Goal: Navigation & Orientation: Find specific page/section

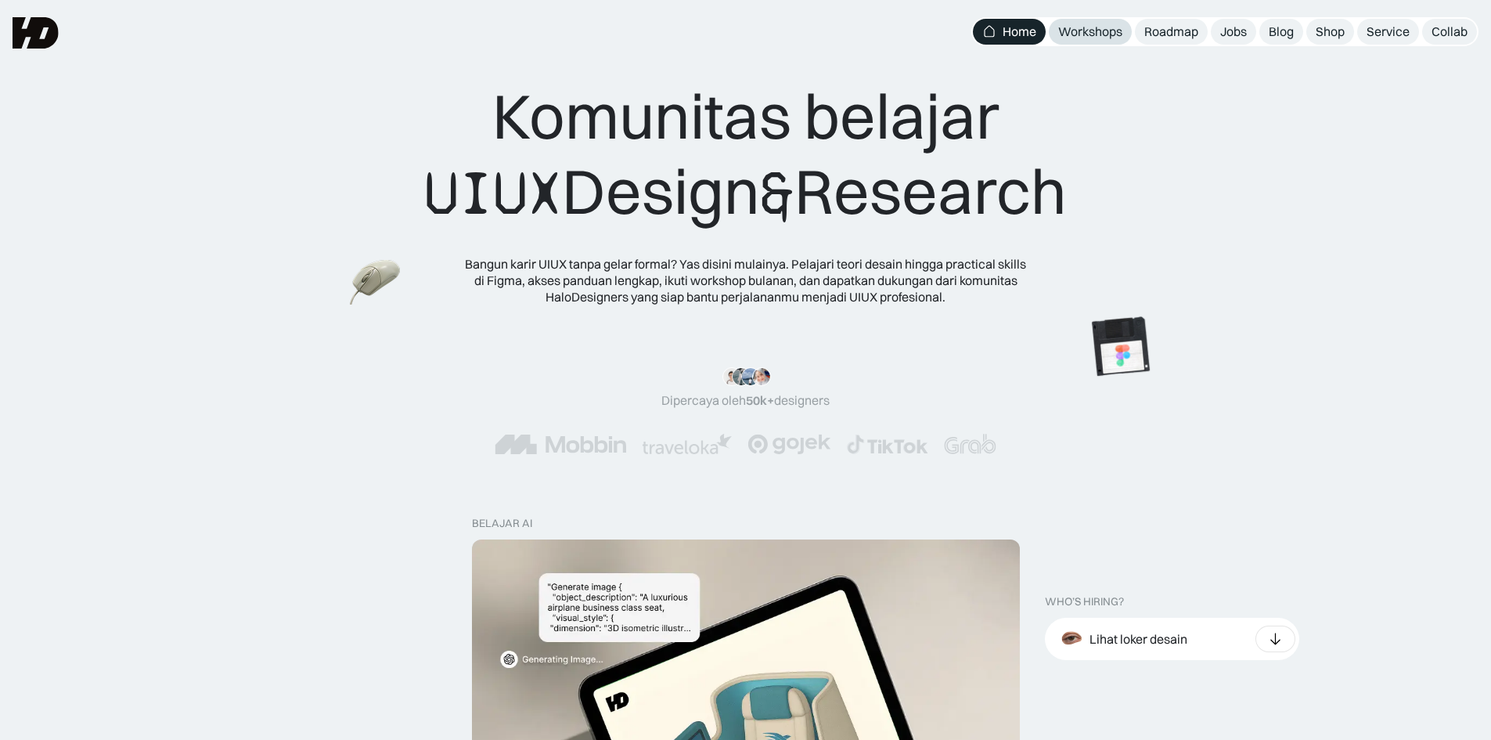
click at [1050, 34] on link "Workshops" at bounding box center [1090, 32] width 83 height 26
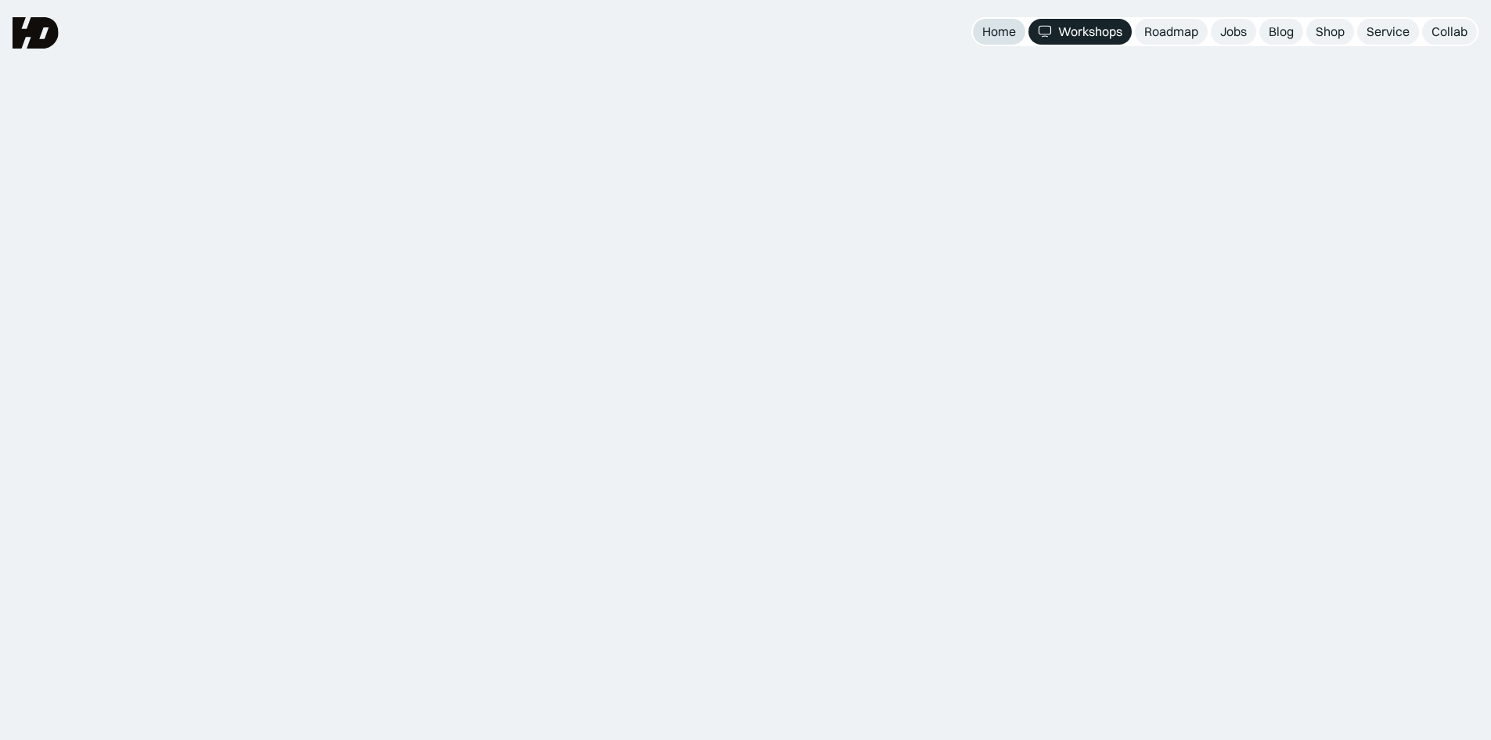
click at [1008, 36] on div "Home" at bounding box center [1000, 31] width 34 height 16
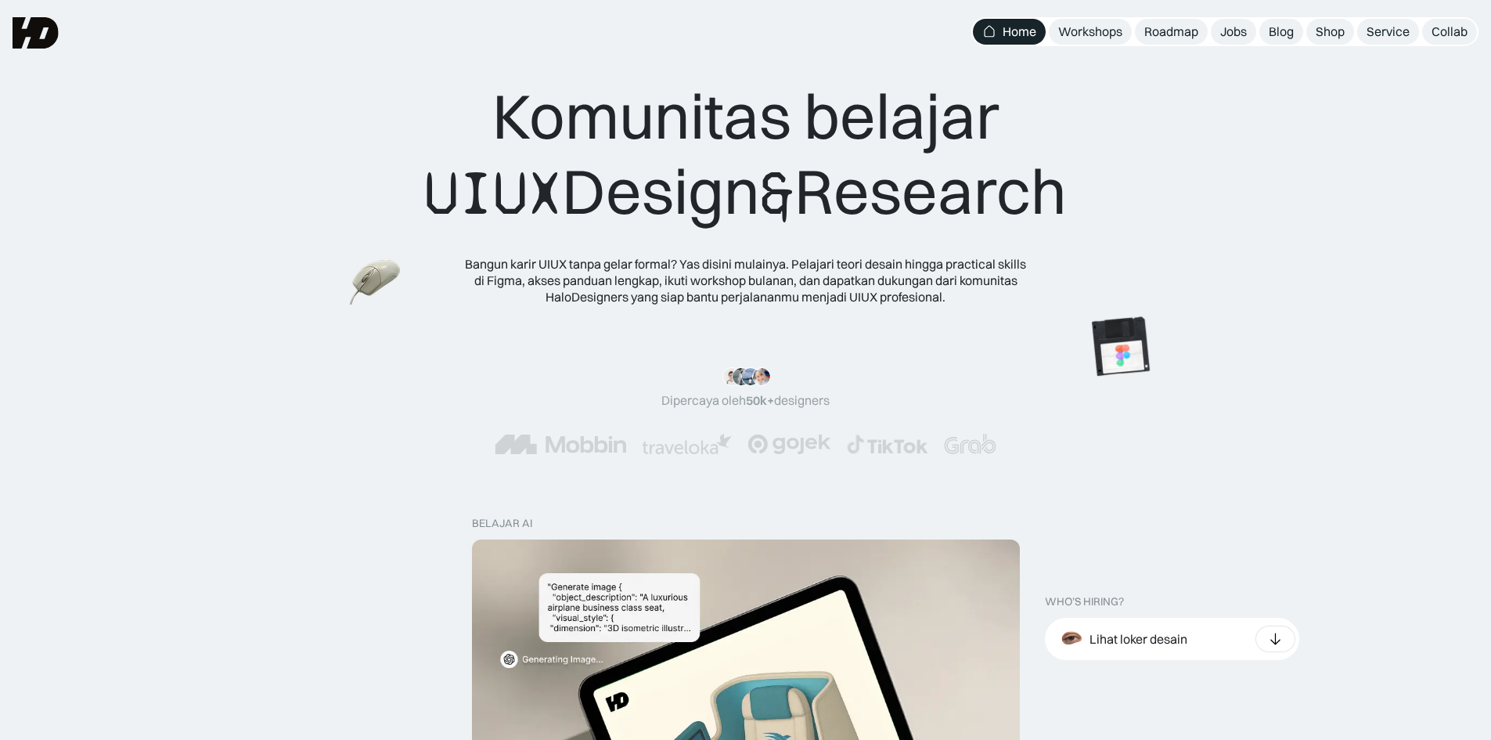
drag, startPoint x: 489, startPoint y: 99, endPoint x: 1073, endPoint y: 200, distance: 593.6
click at [1067, 200] on div "Komunitas belajar UIUX Design & Research" at bounding box center [745, 154] width 643 height 153
drag, startPoint x: 1077, startPoint y: 204, endPoint x: 514, endPoint y: 128, distance: 567.9
click at [514, 128] on div "Komunitas belajar UIUX Design & Research Bangun karir UIUX tanpa gelar formal? …" at bounding box center [746, 191] width 1366 height 226
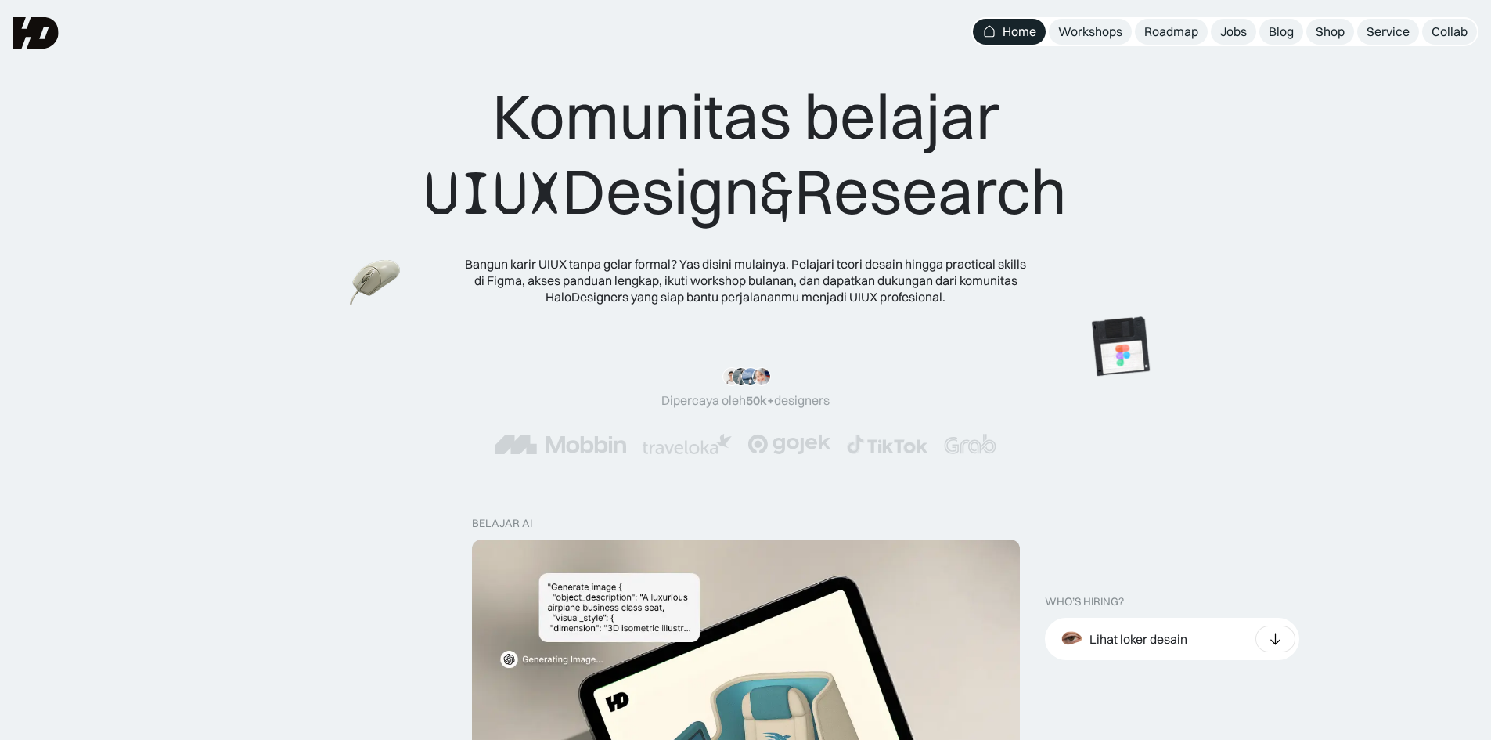
click at [514, 128] on div "Komunitas belajar UIUX Design & Research" at bounding box center [745, 154] width 643 height 153
drag, startPoint x: 506, startPoint y: 121, endPoint x: 1088, endPoint y: 189, distance: 585.6
click at [1088, 189] on div "Komunitas belajar UIUX Design & Research Bangun karir UIUX tanpa gelar formal? …" at bounding box center [746, 191] width 1366 height 226
drag, startPoint x: 1105, startPoint y: 200, endPoint x: 478, endPoint y: 118, distance: 631.7
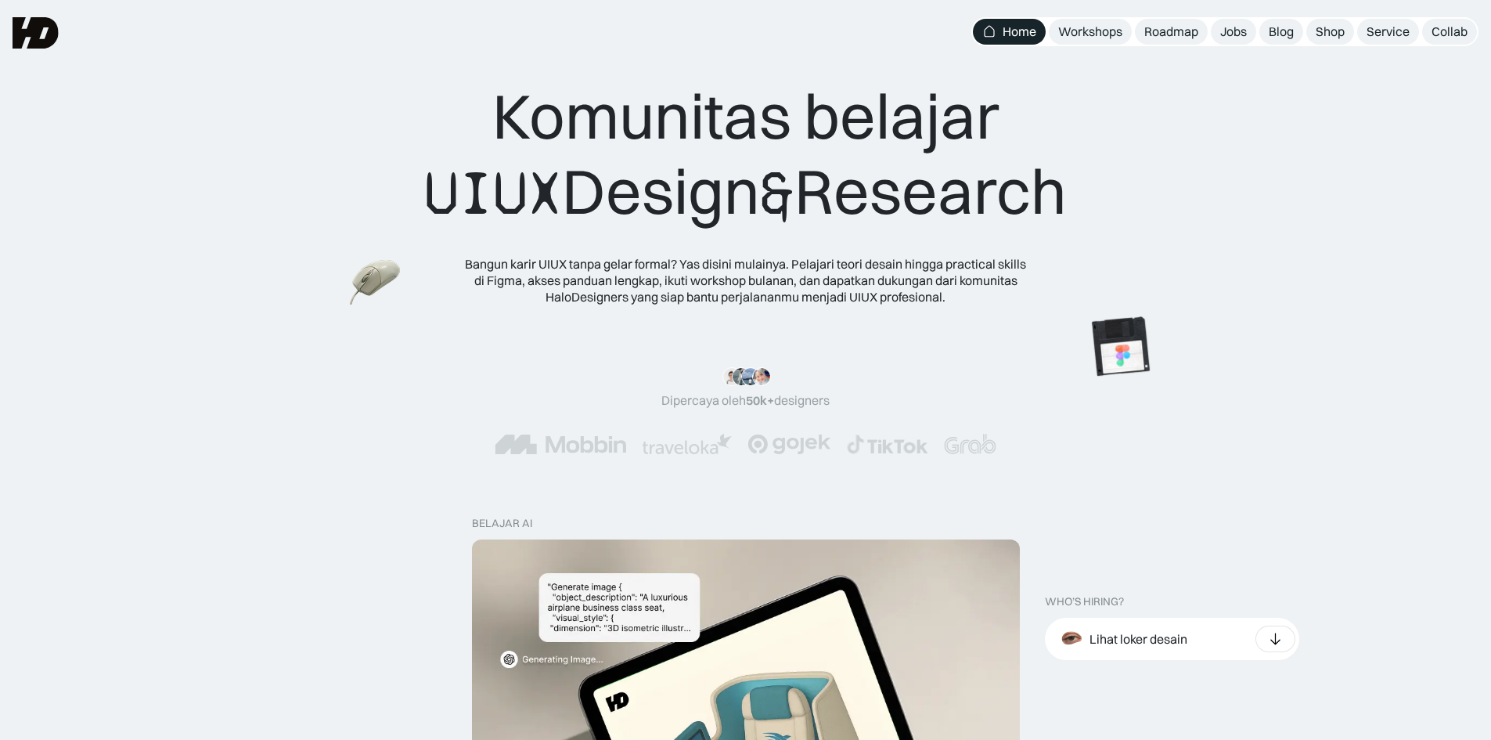
click at [478, 118] on div "Komunitas belajar UIUX Design & Research Bangun karir UIUX tanpa gelar formal? …" at bounding box center [746, 191] width 1366 height 226
click at [508, 118] on div "Komunitas belajar UIUX Design & Research" at bounding box center [745, 154] width 643 height 153
drag, startPoint x: 496, startPoint y: 108, endPoint x: 1084, endPoint y: 190, distance: 592.9
click at [1067, 190] on div "Komunitas belajar UIUX Design & Research" at bounding box center [745, 154] width 643 height 153
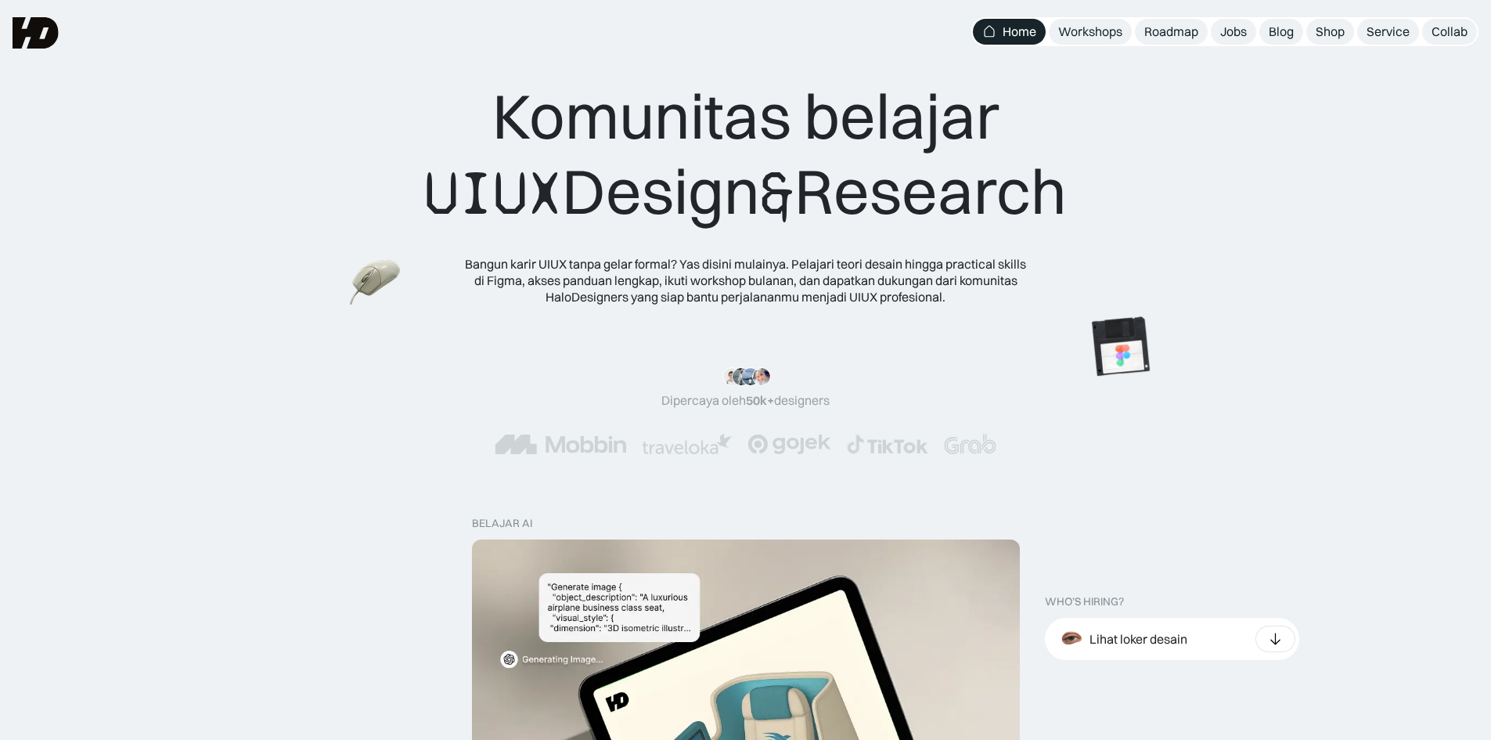
drag, startPoint x: 1112, startPoint y: 194, endPoint x: 507, endPoint y: 124, distance: 608.5
click at [507, 124] on div "Komunitas belajar UIUX Design & Research Bangun karir UIUX tanpa gelar formal? …" at bounding box center [746, 191] width 1366 height 226
click at [506, 124] on div "Komunitas belajar UIUX Design & Research" at bounding box center [745, 154] width 643 height 153
drag, startPoint x: 494, startPoint y: 123, endPoint x: 1097, endPoint y: 207, distance: 608.7
click at [1097, 207] on div "Komunitas belajar UIUX Design & Research Bangun karir UIUX tanpa gelar formal? …" at bounding box center [746, 191] width 1366 height 226
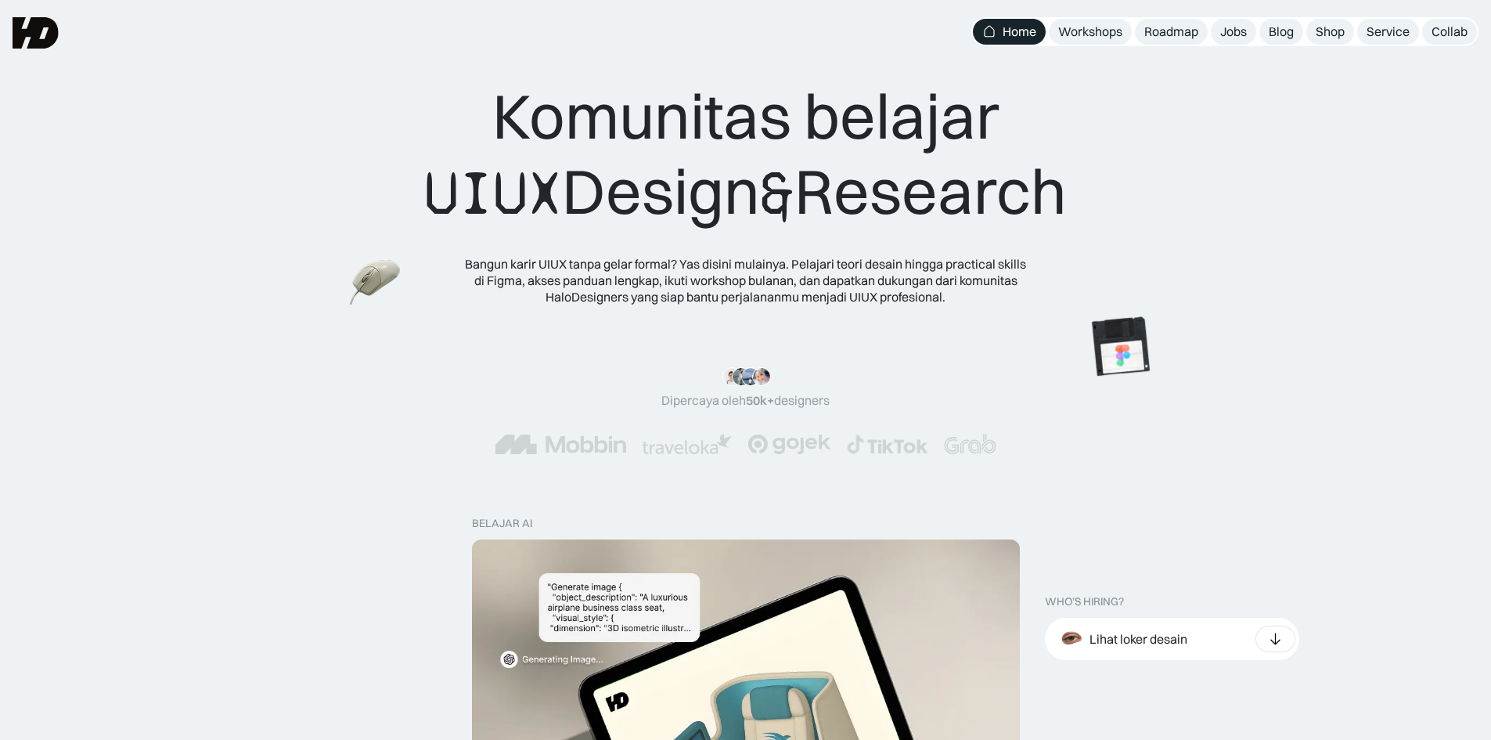
click at [1097, 207] on div "Komunitas belajar UIUX Design & Research Bangun karir UIUX tanpa gelar formal? …" at bounding box center [746, 191] width 1366 height 226
drag, startPoint x: 1083, startPoint y: 199, endPoint x: 480, endPoint y: 102, distance: 610.6
click at [480, 102] on div "Komunitas belajar UIUX Design & Research Bangun karir UIUX tanpa gelar formal? …" at bounding box center [746, 191] width 1366 height 226
click at [490, 99] on div "Komunitas belajar UIUX Design & Research" at bounding box center [745, 154] width 643 height 153
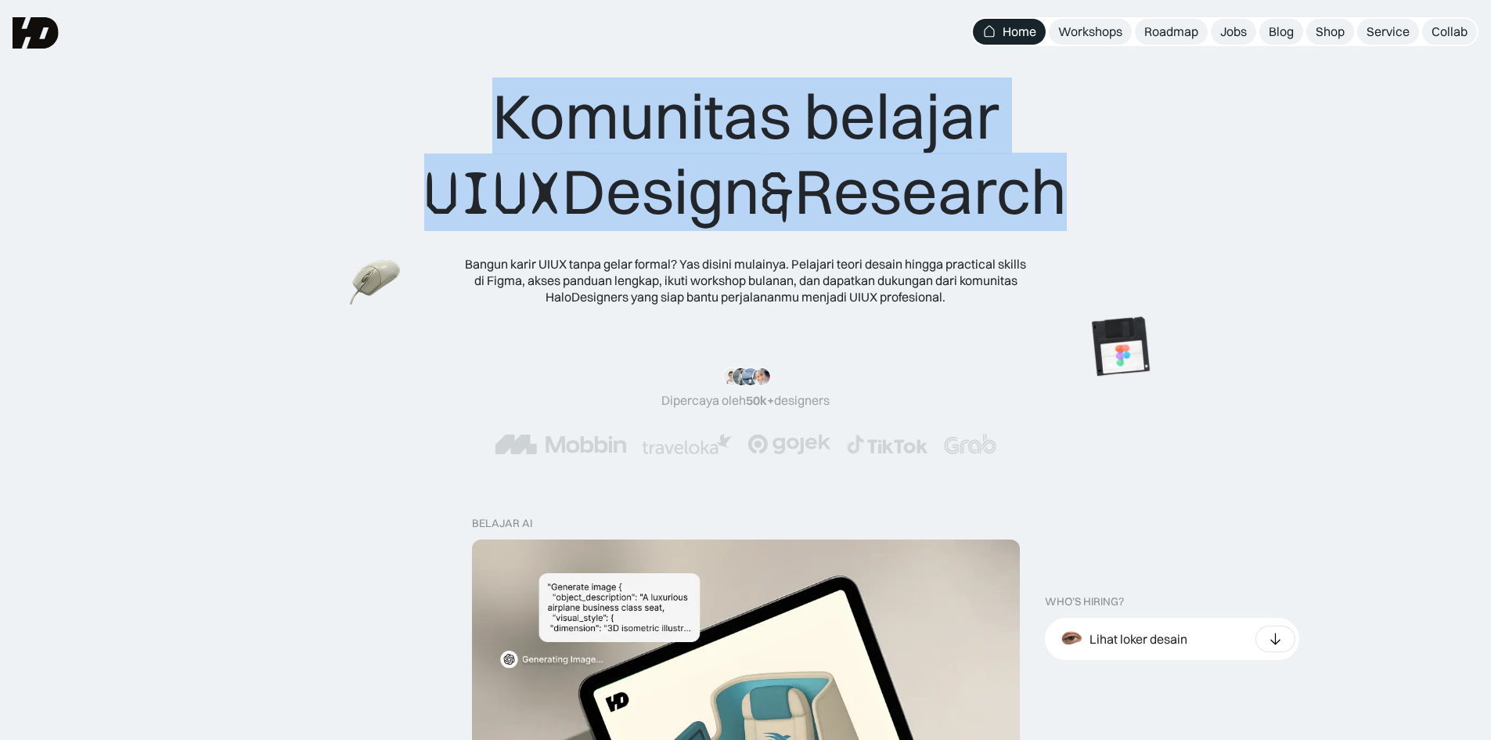
drag, startPoint x: 668, startPoint y: 128, endPoint x: 1066, endPoint y: 198, distance: 403.8
click at [1066, 198] on div "Komunitas belajar UIUX Design & Research" at bounding box center [745, 154] width 643 height 153
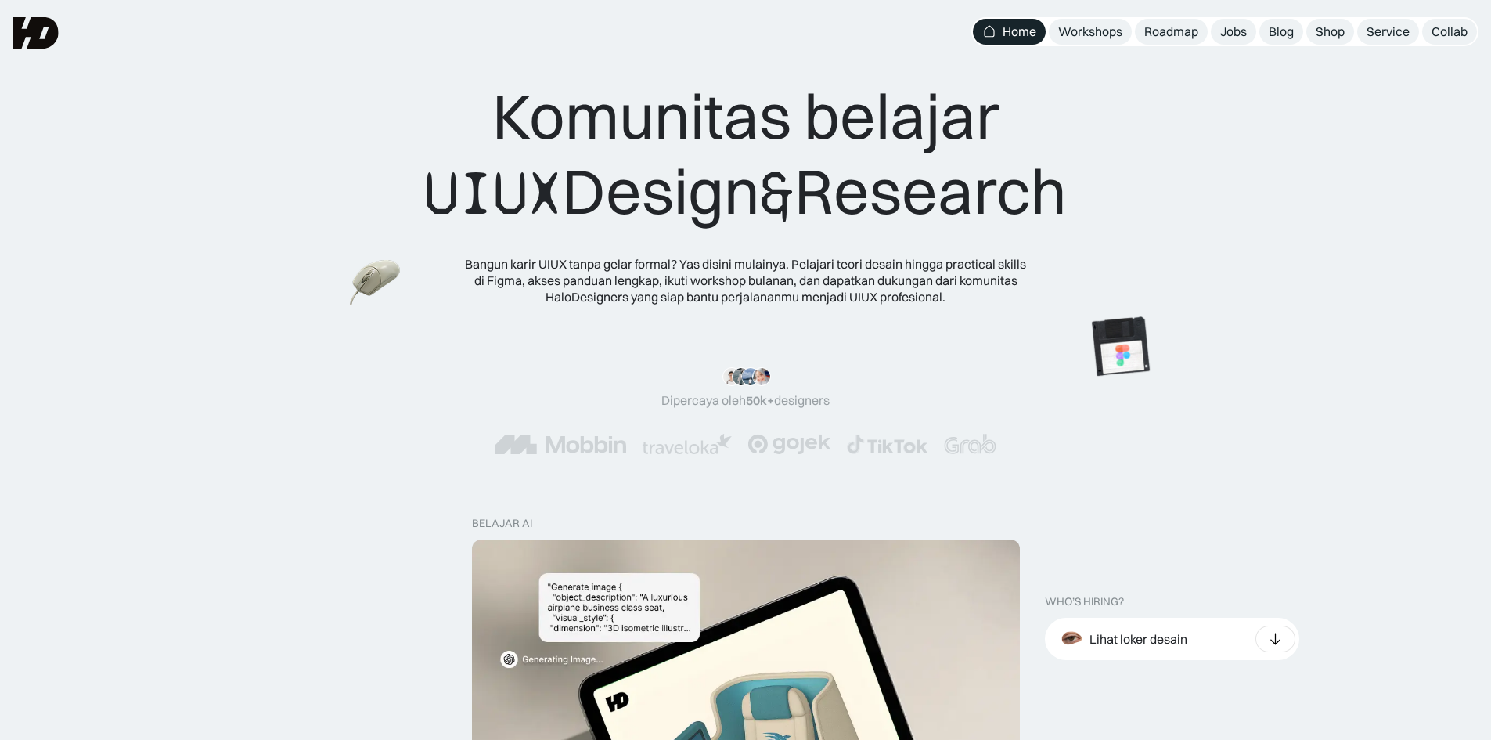
click at [1067, 203] on div "Komunitas belajar UIUX Design & Research" at bounding box center [745, 154] width 643 height 153
drag, startPoint x: 1096, startPoint y: 205, endPoint x: 488, endPoint y: 108, distance: 616.0
click at [488, 108] on div "Komunitas belajar UIUX Design & Research Bangun karir UIUX tanpa gelar formal? …" at bounding box center [746, 191] width 1366 height 226
click at [496, 114] on div "Komunitas belajar UIUX Design & Research" at bounding box center [745, 154] width 643 height 153
drag, startPoint x: 662, startPoint y: 135, endPoint x: 1084, endPoint y: 200, distance: 427.0
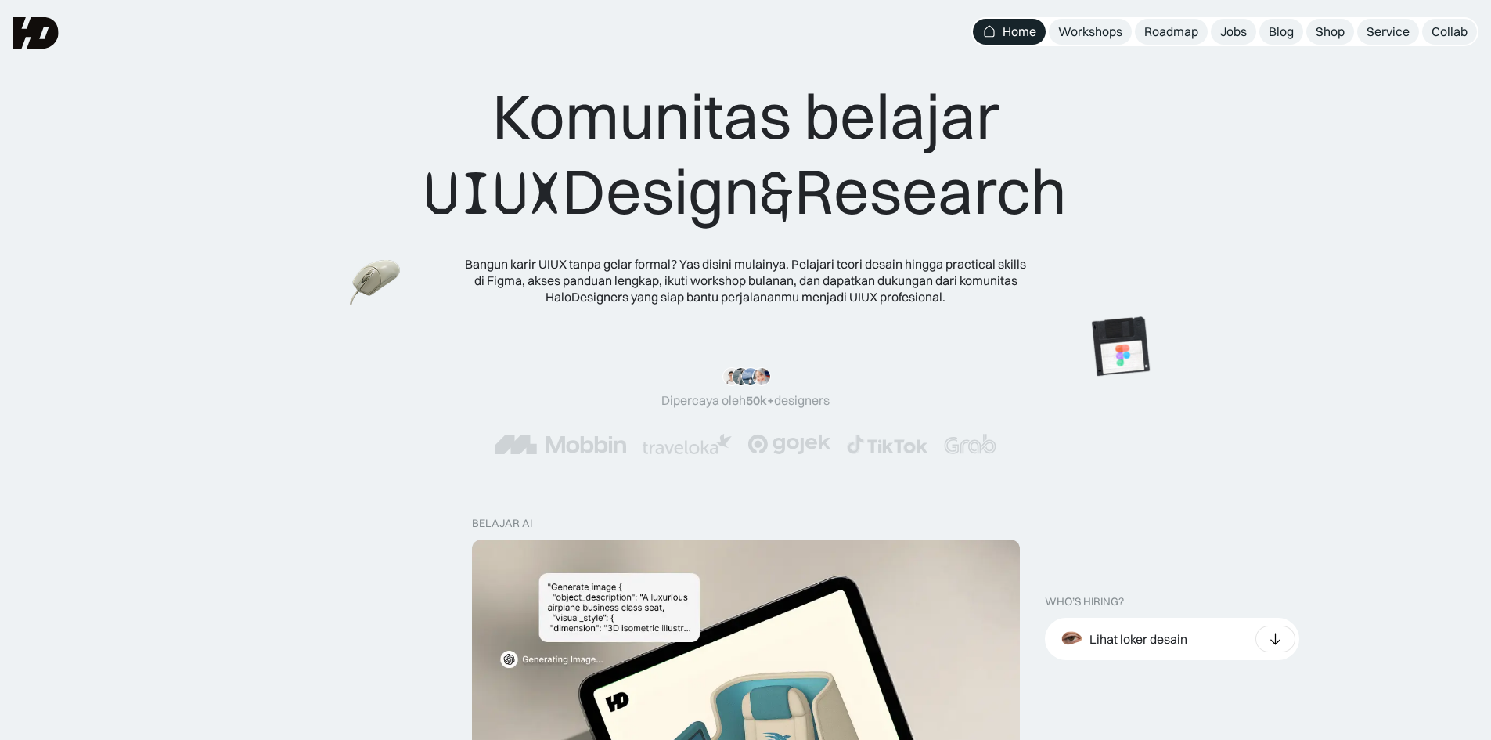
click at [1067, 200] on div "Komunitas belajar UIUX Design & Research" at bounding box center [745, 154] width 643 height 153
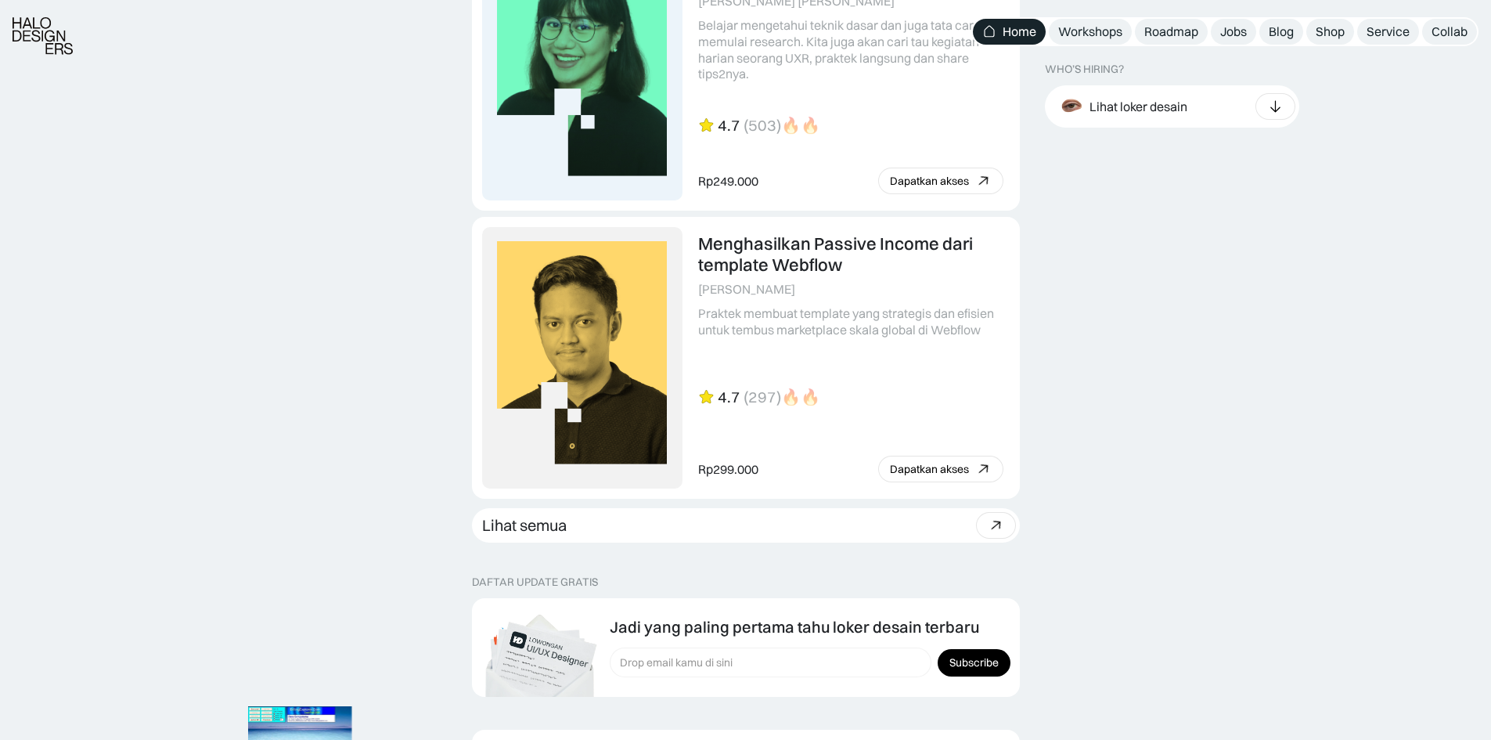
scroll to position [4042, 0]
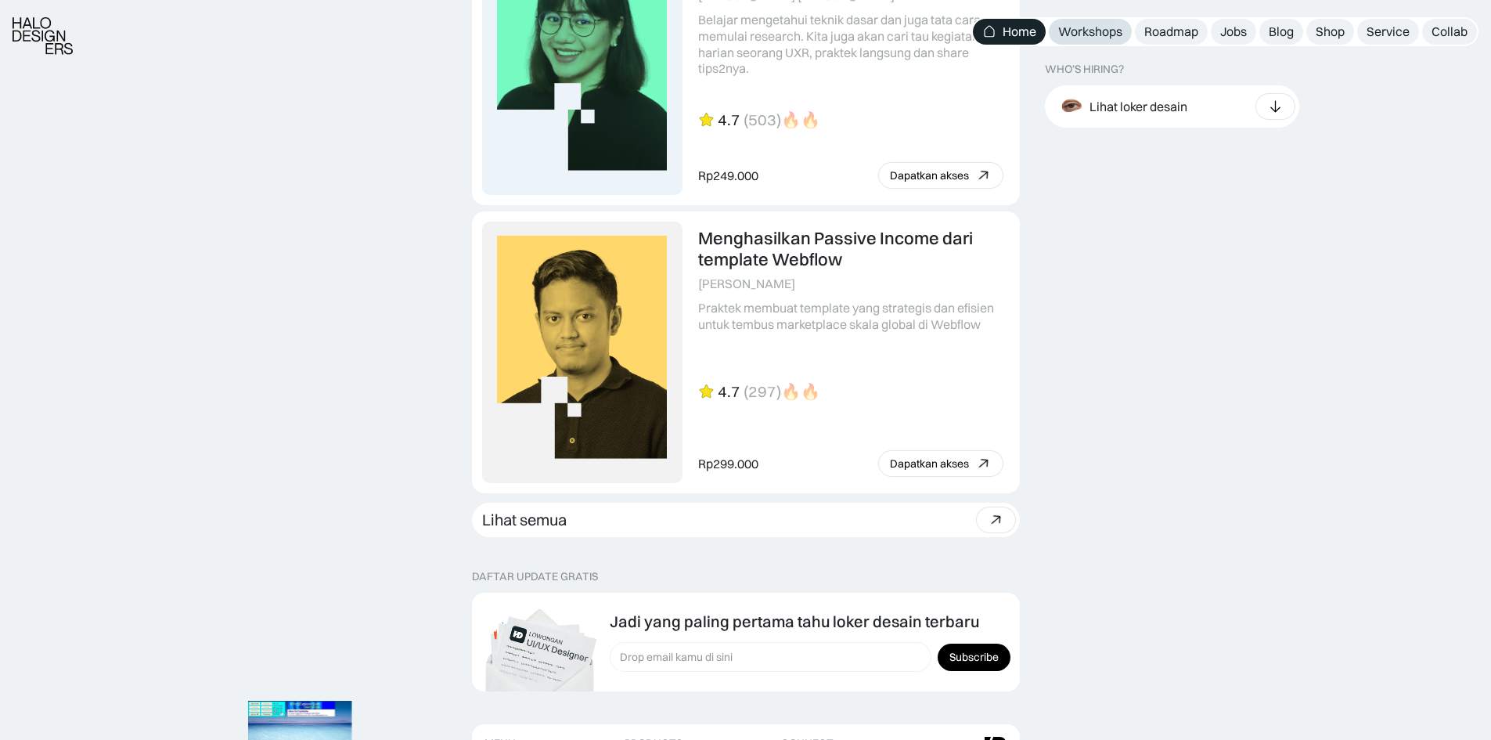
click at [1092, 23] on link "Workshops" at bounding box center [1090, 32] width 83 height 26
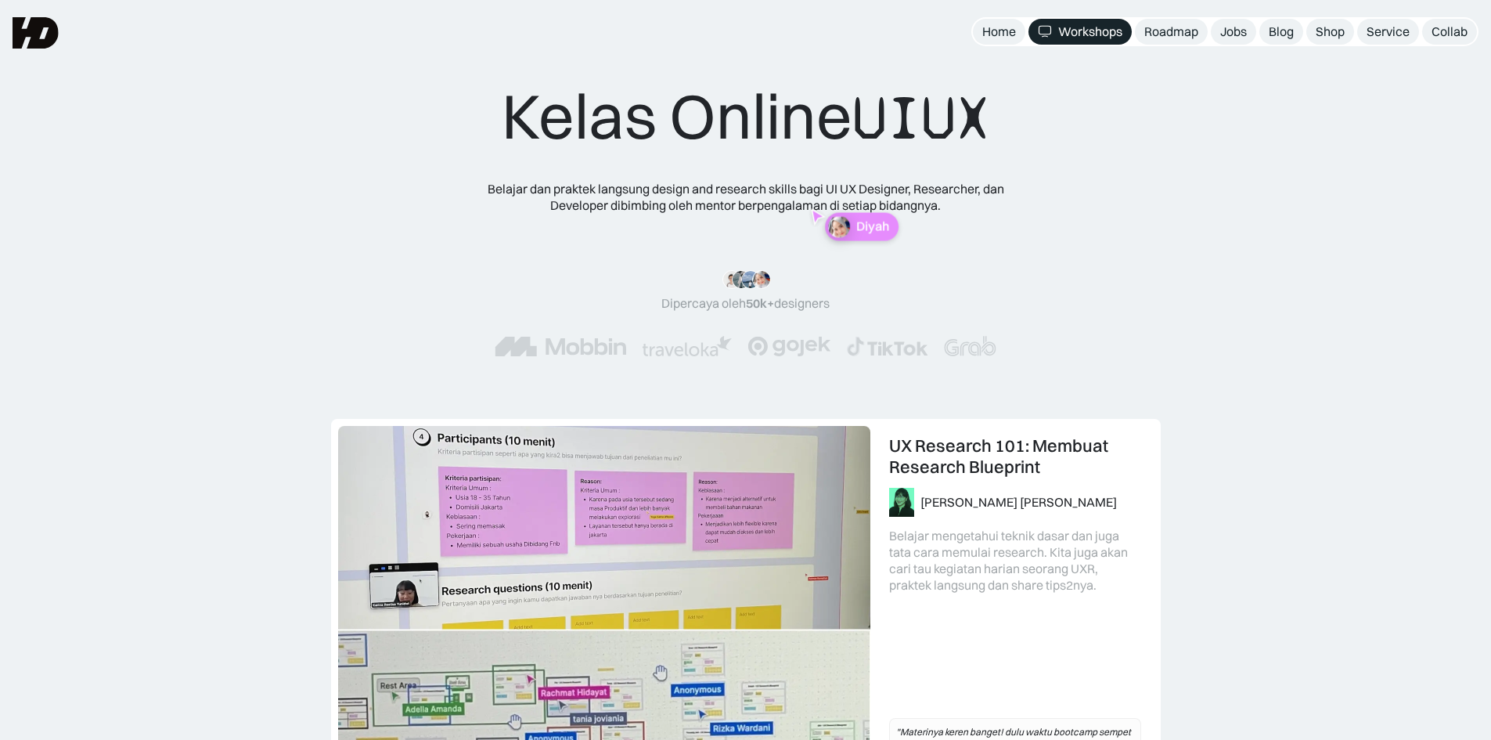
click at [19, 29] on img at bounding box center [36, 32] width 46 height 31
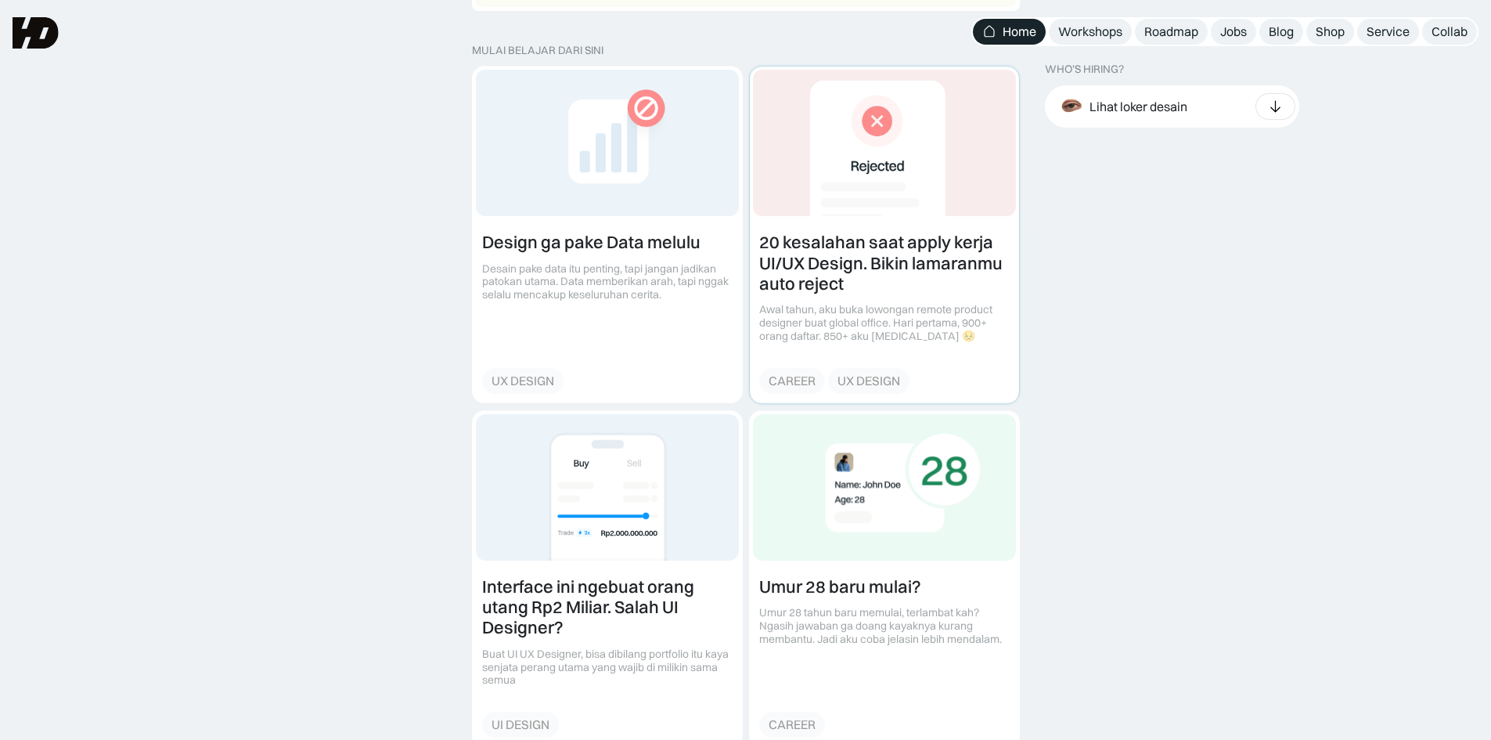
scroll to position [1722, 0]
